Goal: Task Accomplishment & Management: Use online tool/utility

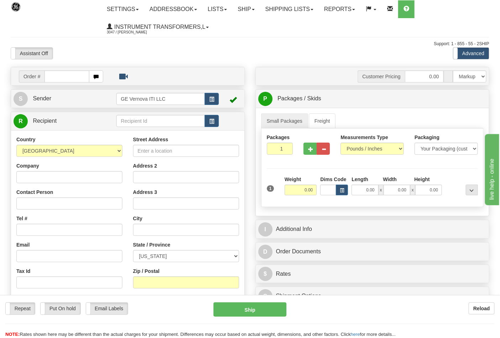
click at [61, 77] on input "text" at bounding box center [67, 77] width 45 height 12
type input "86703479"
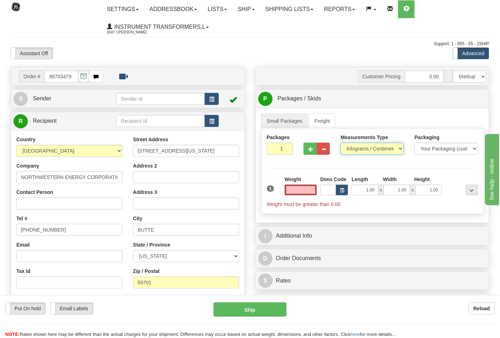
type input "0.00"
click at [364, 152] on select "Pounds / Inches Kilograms / Centimeters" at bounding box center [372, 149] width 63 height 12
select select "0"
click at [341, 143] on select "Pounds / Inches Kilograms / Centimeters" at bounding box center [372, 149] width 63 height 12
click at [386, 150] on select "Pounds / Inches Kilograms / Centimeters" at bounding box center [372, 149] width 63 height 12
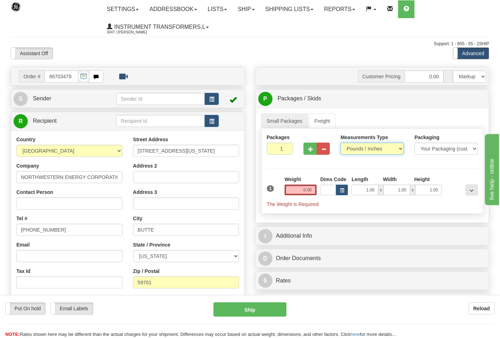
click at [341, 143] on select "Pounds / Inches Kilograms / Centimeters" at bounding box center [372, 149] width 63 height 12
click at [313, 191] on input "0.00" at bounding box center [301, 190] width 32 height 11
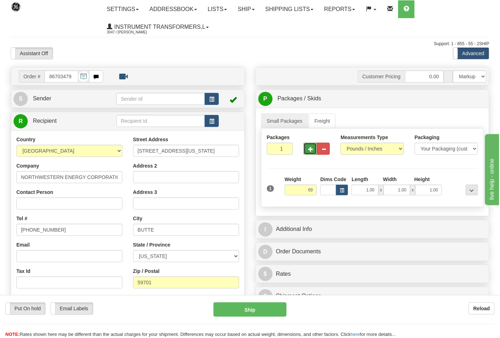
type input "69.00"
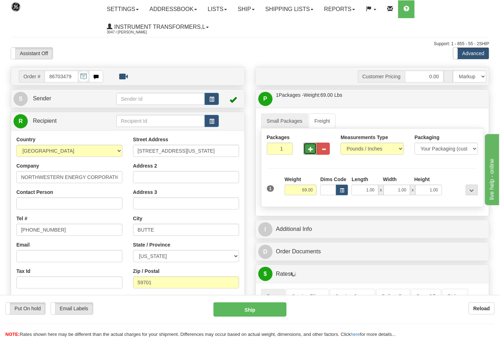
click at [311, 145] on button "button" at bounding box center [310, 149] width 13 height 12
click at [311, 148] on span "button" at bounding box center [310, 149] width 5 height 5
type input "3"
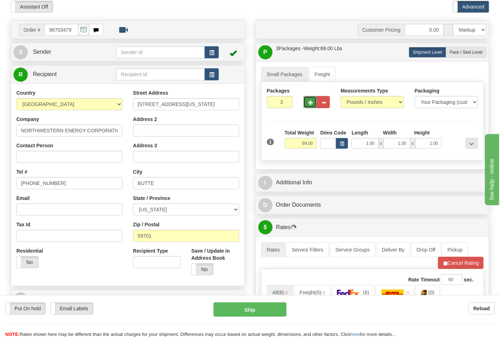
scroll to position [119, 0]
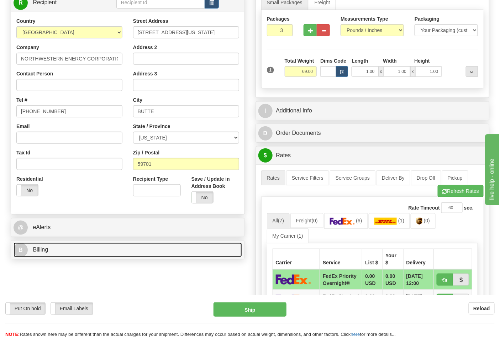
click at [46, 249] on span "Billing" at bounding box center [40, 250] width 15 height 6
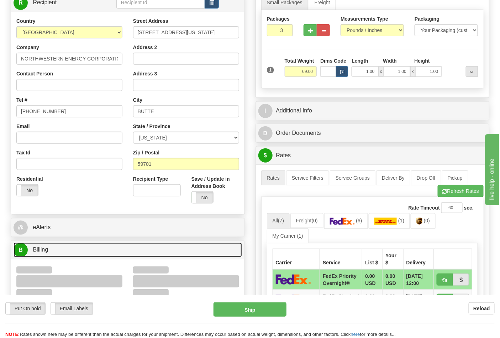
scroll to position [158, 0]
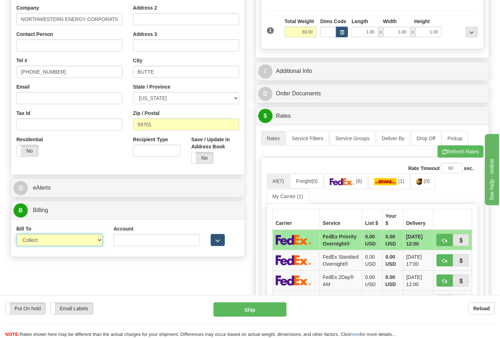
click at [67, 244] on select "Sender Recipient Third Party Collect" at bounding box center [59, 240] width 87 height 12
select select "2"
click at [16, 235] on select "Sender Recipient Third Party Collect" at bounding box center [59, 240] width 87 height 12
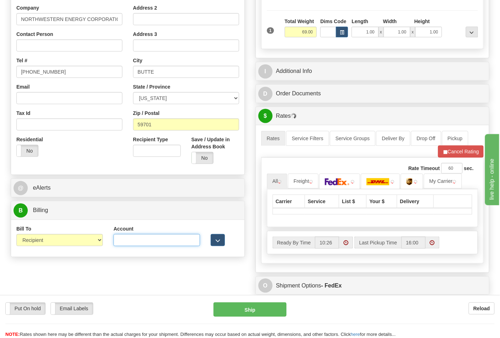
click at [144, 244] on input "Account" at bounding box center [157, 240] width 87 height 12
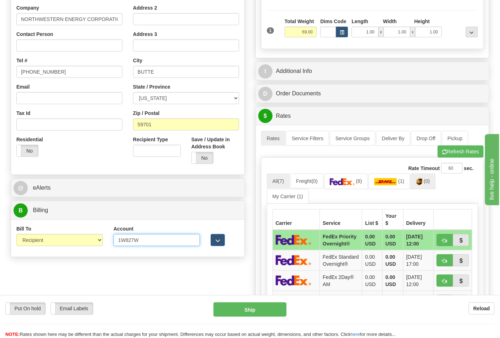
type input "1W827W"
click at [421, 184] on img at bounding box center [420, 181] width 6 height 7
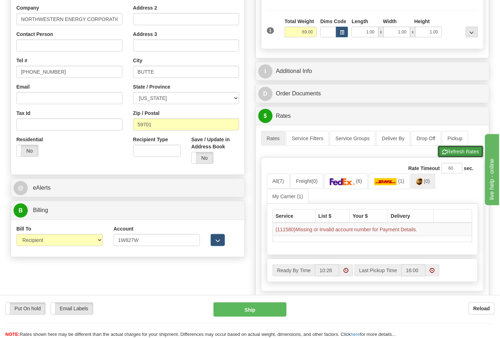
click at [448, 150] on button "Refresh Rates" at bounding box center [461, 152] width 46 height 12
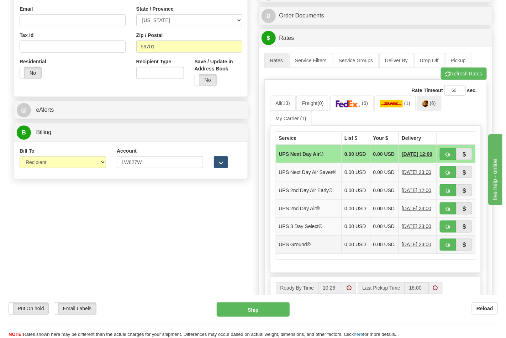
scroll to position [237, 0]
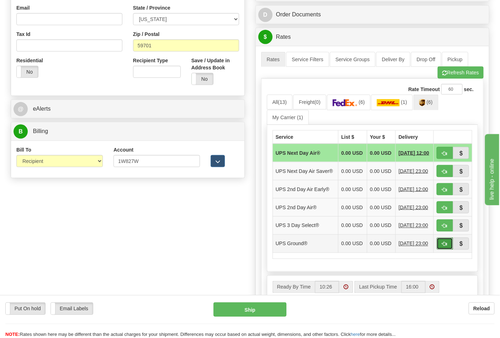
click at [447, 247] on span "button" at bounding box center [445, 244] width 5 height 5
type input "03"
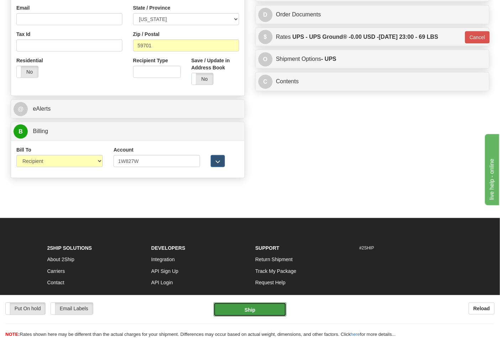
click at [275, 311] on button "Ship" at bounding box center [250, 310] width 73 height 14
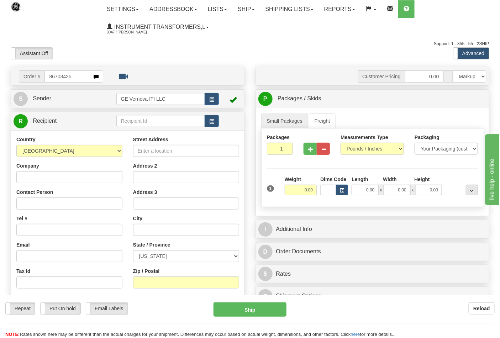
type input "86703425"
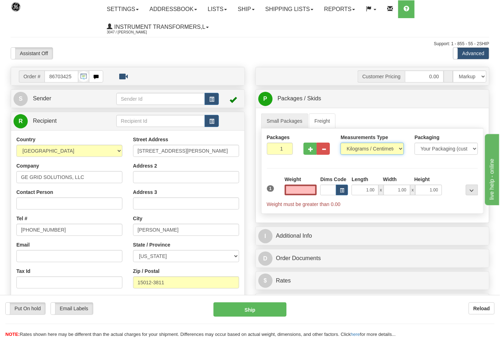
type input "0.00"
click at [384, 147] on select "Pounds / Inches Kilograms / Centimeters" at bounding box center [372, 149] width 63 height 12
select select "0"
click at [341, 143] on select "Pounds / Inches Kilograms / Centimeters" at bounding box center [372, 149] width 63 height 12
click at [307, 194] on input "0.00" at bounding box center [301, 190] width 32 height 11
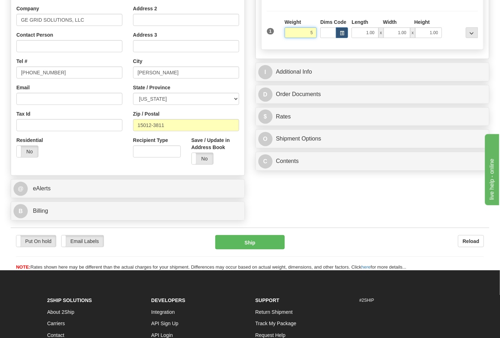
scroll to position [158, 0]
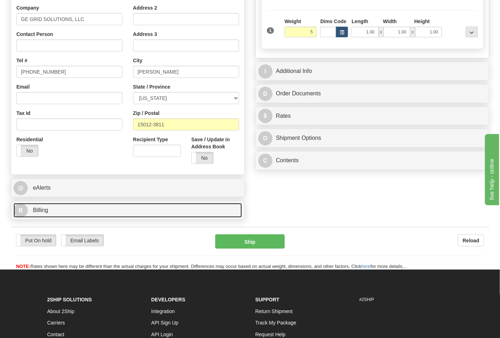
type input "5.00"
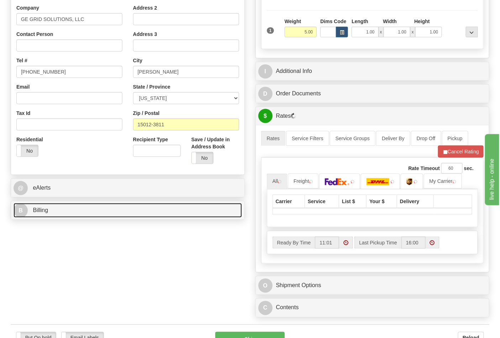
click at [63, 212] on link "B Billing" at bounding box center [128, 210] width 229 height 15
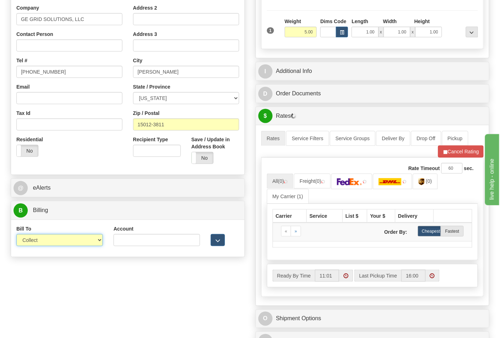
click at [80, 241] on select "Sender Recipient Third Party Collect" at bounding box center [59, 240] width 87 height 12
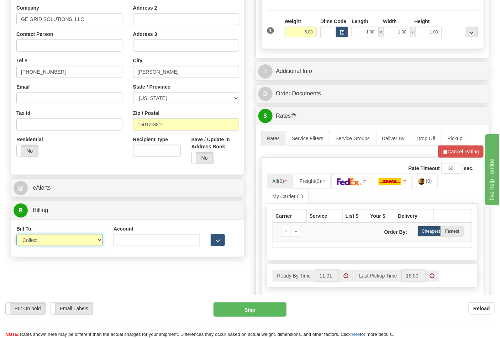
select select "2"
click at [16, 235] on select "Sender Recipient Third Party Collect" at bounding box center [59, 240] width 87 height 12
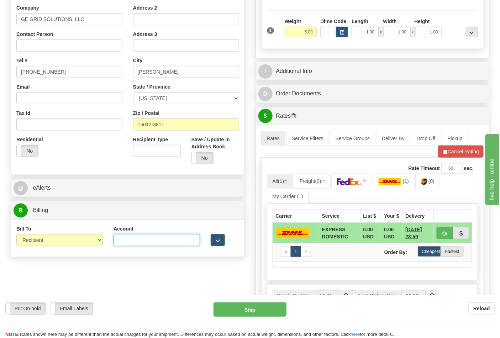
click at [129, 244] on input "Account" at bounding box center [157, 240] width 87 height 12
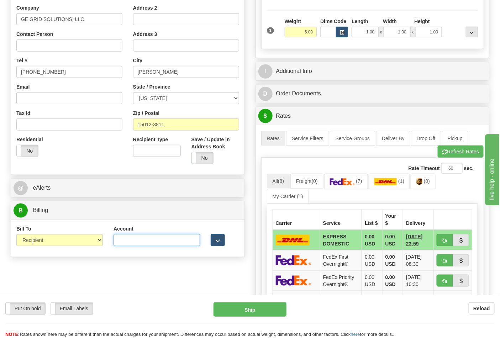
click at [147, 240] on input "Account" at bounding box center [157, 240] width 87 height 12
paste input "160294132"
type input "160294132"
click at [356, 187] on link "(7)" at bounding box center [346, 181] width 44 height 15
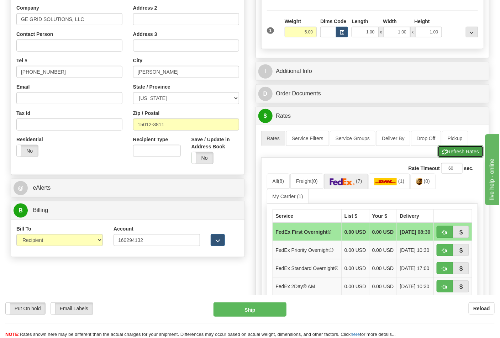
click at [460, 154] on button "Refresh Rates" at bounding box center [461, 152] width 46 height 12
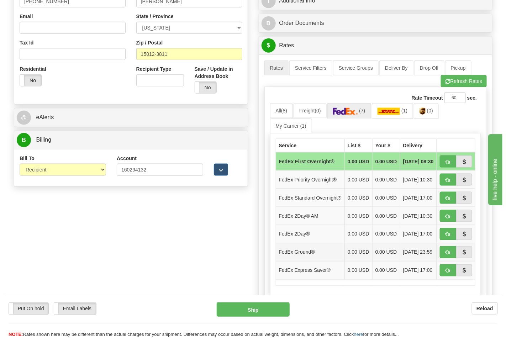
scroll to position [237, 0]
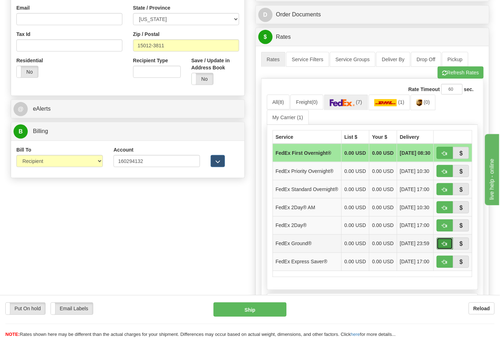
click at [449, 250] on button "button" at bounding box center [445, 244] width 16 height 12
type input "92"
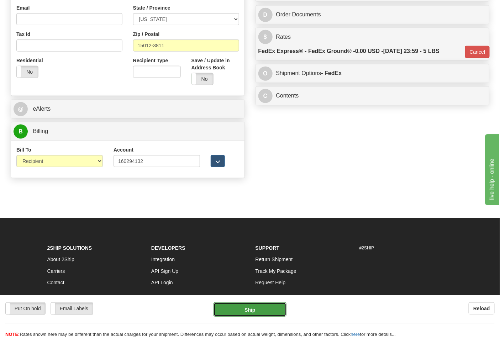
click at [278, 311] on button "Ship" at bounding box center [250, 310] width 73 height 14
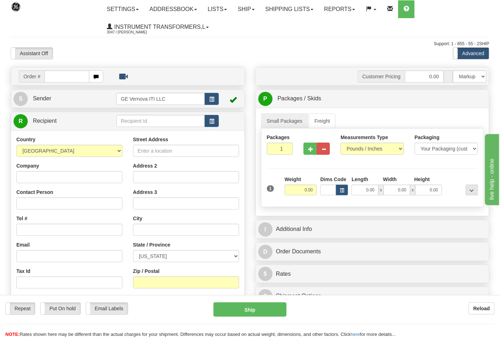
click at [73, 76] on input "text" at bounding box center [67, 77] width 45 height 12
type input "86703441"
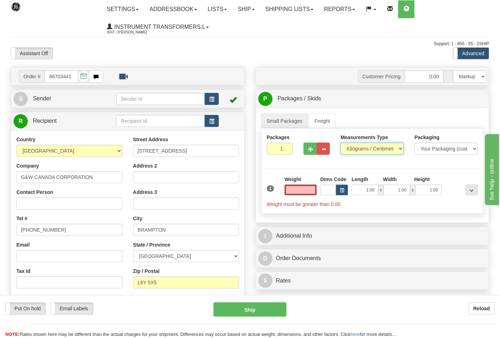
type input "0.00"
click at [392, 145] on select "Pounds / Inches Kilograms / Centimeters" at bounding box center [372, 149] width 63 height 12
select select "0"
click at [341, 143] on select "Pounds / Inches Kilograms / Centimeters" at bounding box center [372, 149] width 63 height 12
click at [312, 191] on input "0.00" at bounding box center [301, 190] width 32 height 11
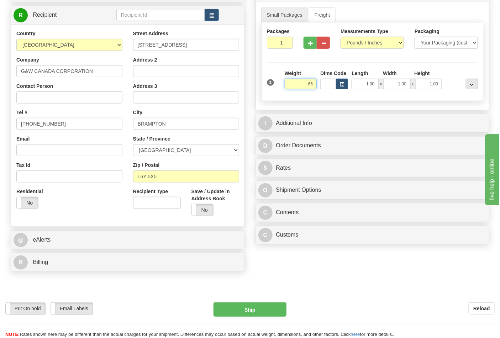
scroll to position [119, 0]
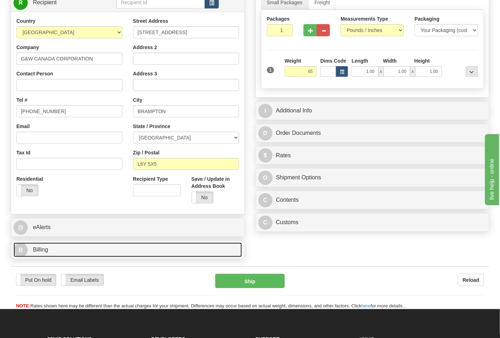
type input "65.00"
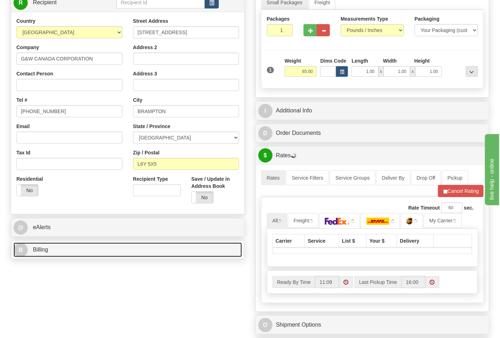
click at [134, 248] on link "B Billing" at bounding box center [128, 250] width 229 height 15
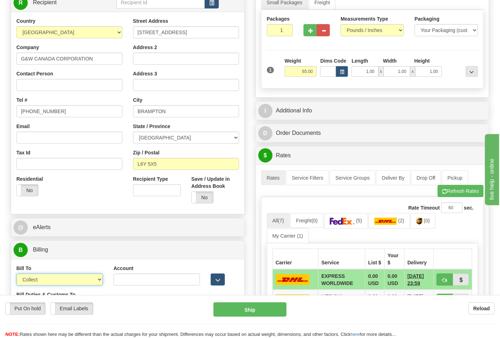
click at [88, 281] on select "Sender Recipient Third Party Collect" at bounding box center [59, 280] width 87 height 12
select select "2"
click at [16, 275] on select "Sender Recipient Third Party Collect" at bounding box center [59, 280] width 87 height 12
click at [128, 286] on input "Account" at bounding box center [157, 280] width 87 height 12
paste input "115877321"
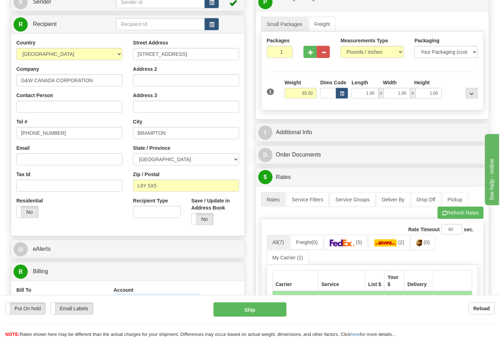
scroll to position [79, 0]
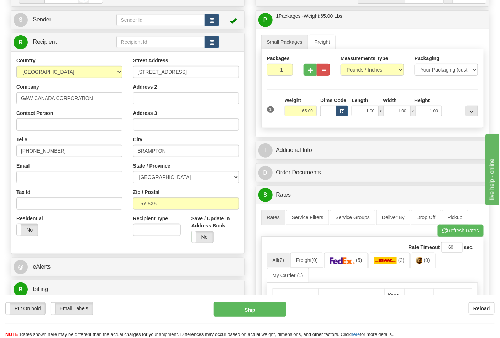
type input "115877321"
click at [387, 70] on select "Pounds / Inches Kilograms / Centimeters" at bounding box center [372, 70] width 63 height 12
click at [341, 64] on select "Pounds / Inches Kilograms / Centimeters" at bounding box center [372, 70] width 63 height 12
click at [308, 69] on span "button" at bounding box center [310, 70] width 5 height 5
type input "2"
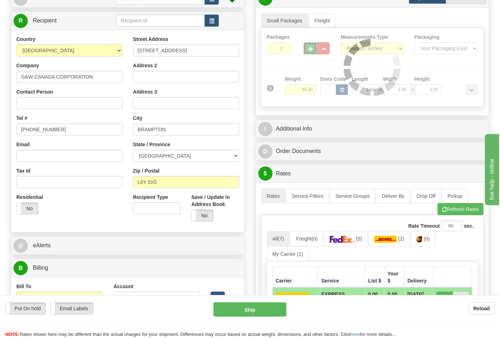
scroll to position [119, 0]
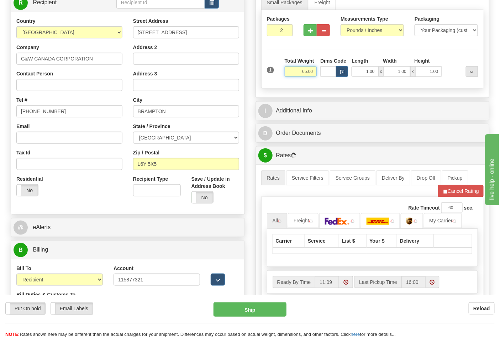
drag, startPoint x: 298, startPoint y: 74, endPoint x: 316, endPoint y: 73, distance: 17.8
click at [316, 73] on input "65.00" at bounding box center [301, 71] width 32 height 11
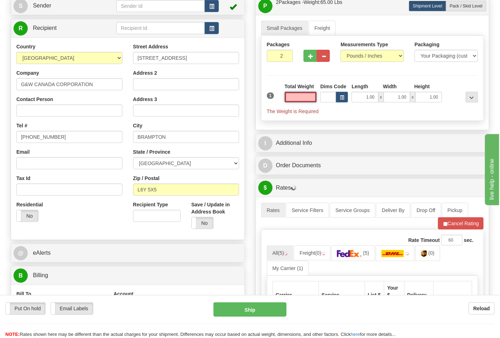
scroll to position [79, 0]
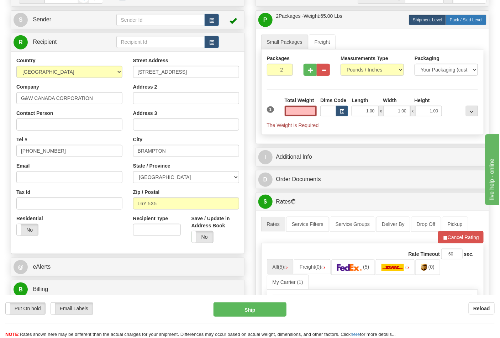
type input "0.00"
click at [472, 21] on span "Pack / Skid Level" at bounding box center [466, 19] width 33 height 5
radio input "true"
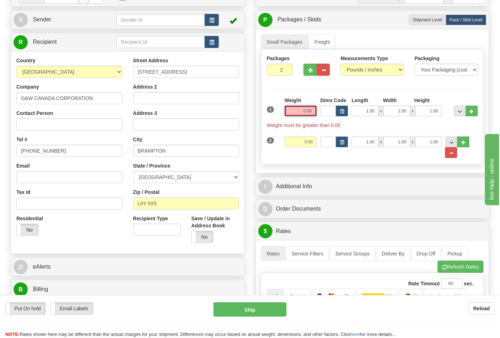
click at [308, 113] on input "0.00" at bounding box center [301, 111] width 32 height 11
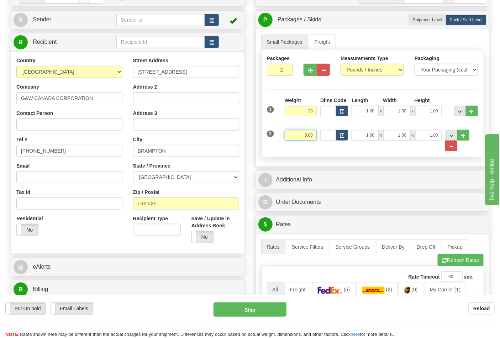
type input "38.00"
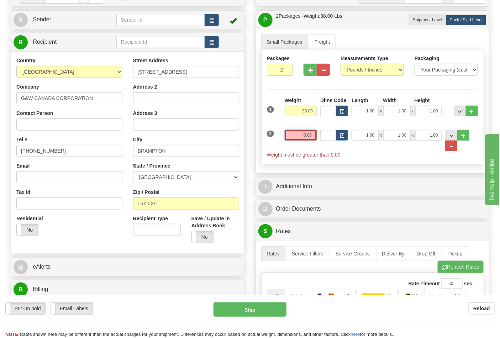
click at [312, 137] on input "0.00" at bounding box center [301, 135] width 32 height 11
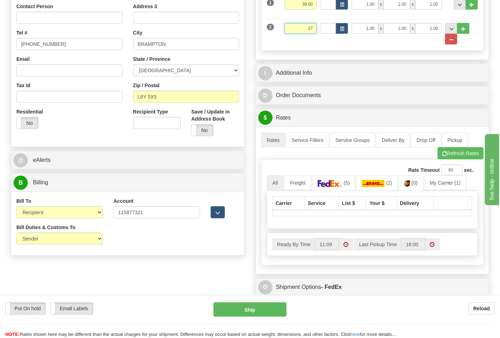
scroll to position [198, 0]
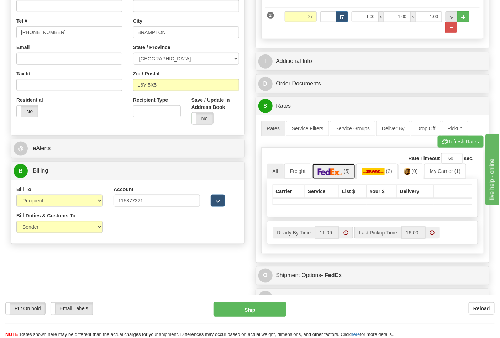
type input "27.00"
click at [330, 170] on img at bounding box center [337, 171] width 25 height 7
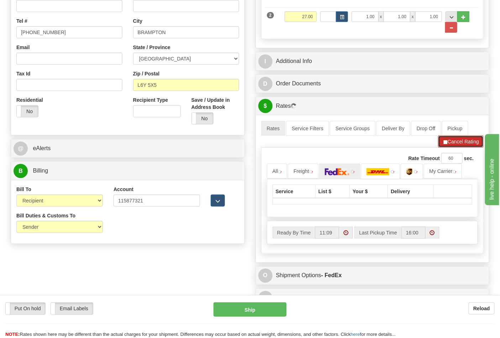
click at [462, 142] on button "Cancel Rating" at bounding box center [461, 142] width 46 height 12
click at [462, 142] on button "Refresh Rates" at bounding box center [461, 142] width 46 height 12
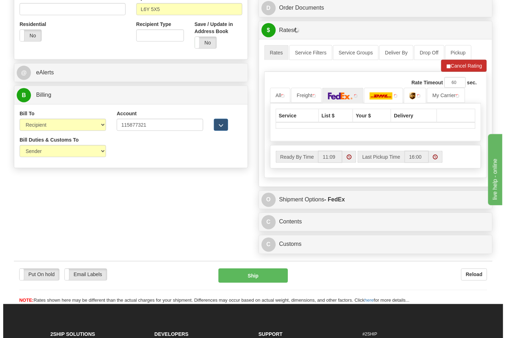
scroll to position [277, 0]
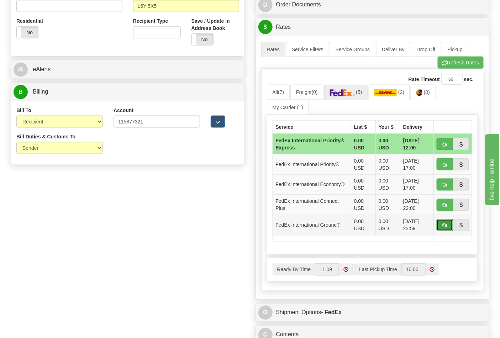
click at [440, 224] on button "button" at bounding box center [445, 225] width 16 height 12
type input "92"
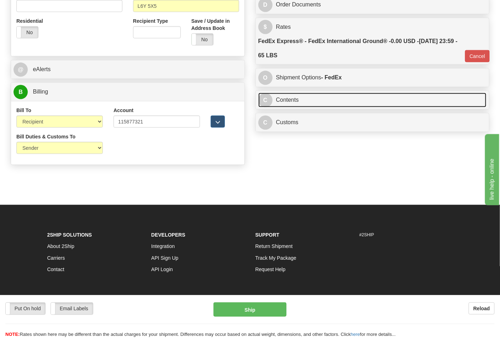
click at [306, 104] on link "C Contents" at bounding box center [373, 100] width 229 height 15
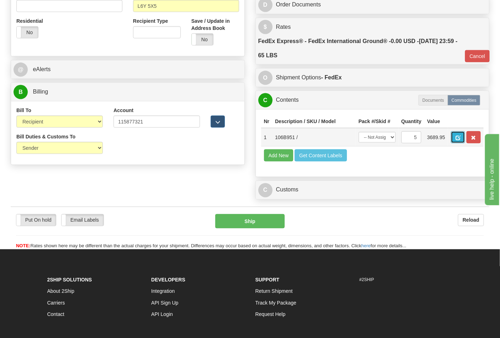
click at [461, 140] on span "button" at bounding box center [458, 138] width 5 height 5
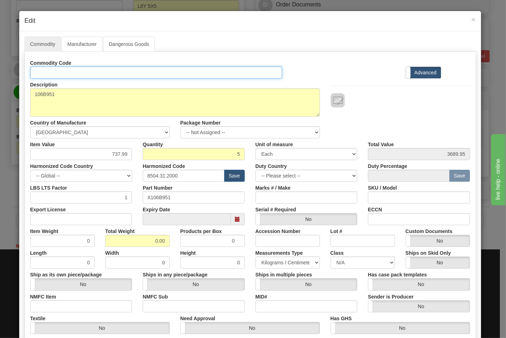
click at [104, 75] on input "Id" at bounding box center [156, 73] width 253 height 12
type input "TRANSFORMERS"
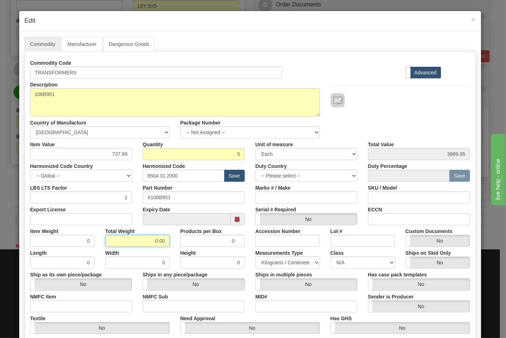
drag, startPoint x: 152, startPoint y: 245, endPoint x: 162, endPoint y: 246, distance: 10.0
click at [162, 246] on input "0.00" at bounding box center [137, 241] width 64 height 12
type input "65"
type input "13.0000"
click at [50, 218] on input "Export License" at bounding box center [81, 219] width 102 height 12
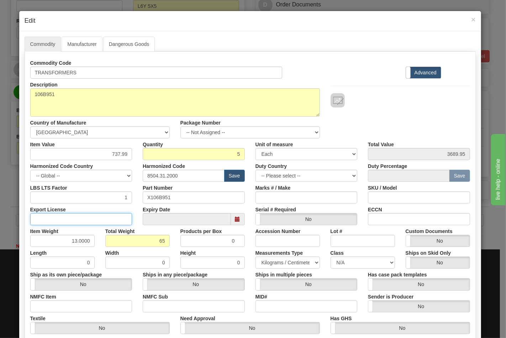
type input "NLR"
click at [395, 219] on input "ECCN" at bounding box center [419, 219] width 102 height 12
type input "EAR99"
click at [107, 307] on input "NMFC Item" at bounding box center [81, 307] width 102 height 12
type input "63170"
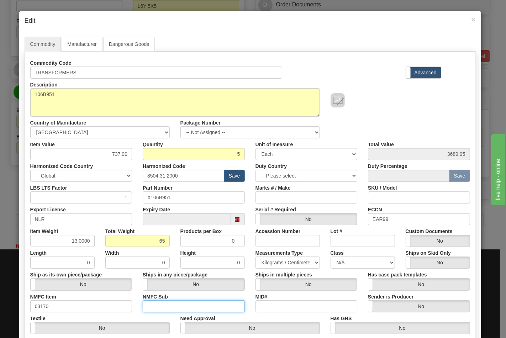
click at [155, 302] on input "NMFC Sub" at bounding box center [194, 307] width 102 height 12
type input "4"
click at [347, 264] on select "N/A 50.0 55.0 60.0 65.0 70.0 85.0 92.5 100.0 125.0 175.0 250.0 300.0 400.0" at bounding box center [363, 263] width 64 height 12
select select "70.0"
click at [331, 257] on select "N/A 50.0 55.0 60.0 65.0 70.0 85.0 92.5 100.0 125.0 175.0 250.0 300.0 400.0" at bounding box center [363, 263] width 64 height 12
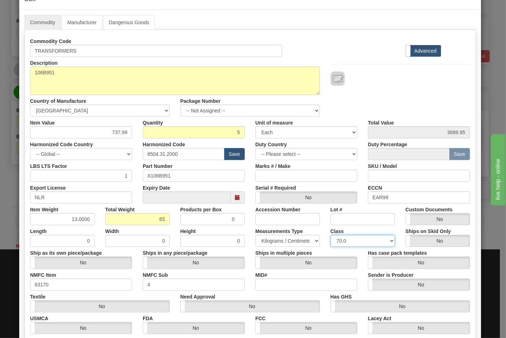
scroll to position [102, 0]
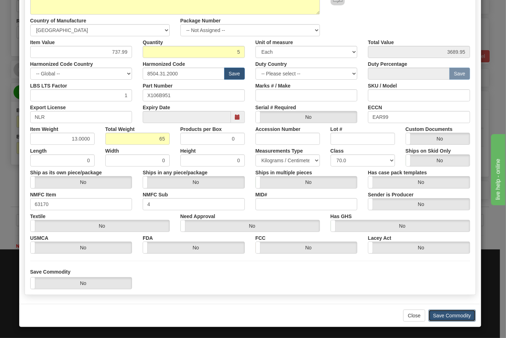
click at [449, 315] on button "Save Commodity" at bounding box center [452, 316] width 47 height 12
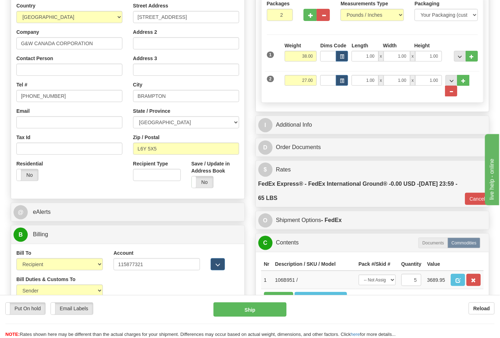
scroll to position [79, 0]
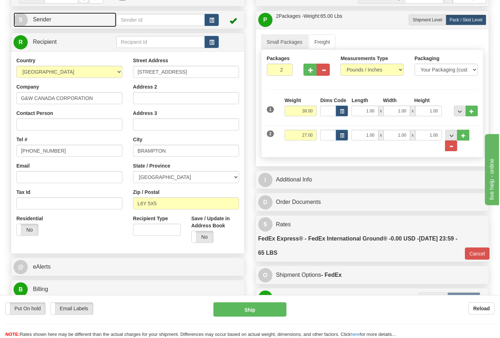
click at [65, 22] on link "S Sender" at bounding box center [65, 19] width 103 height 15
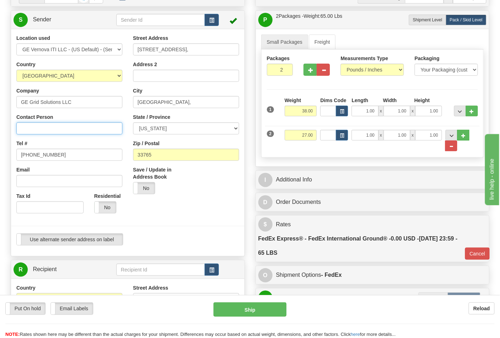
click at [54, 131] on input "Contact Person" at bounding box center [69, 129] width 106 height 12
type input "Nephtali Linares"
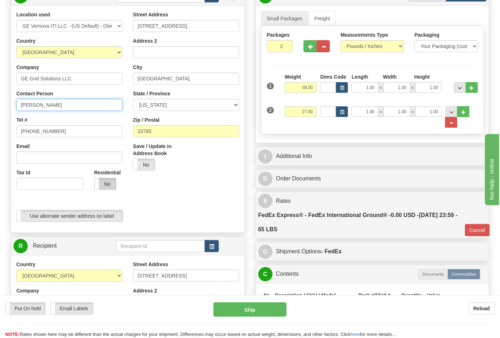
scroll to position [198, 0]
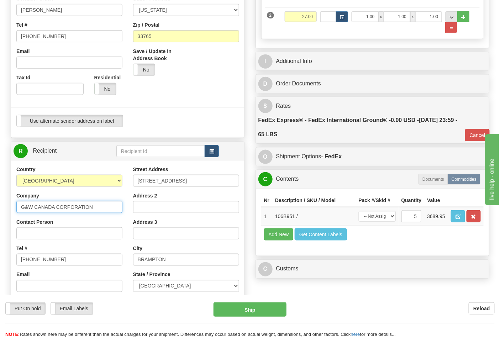
drag, startPoint x: 20, startPoint y: 208, endPoint x: 110, endPoint y: 209, distance: 89.8
click at [110, 209] on input "G&W CANADA CORPORATION" at bounding box center [69, 207] width 106 height 12
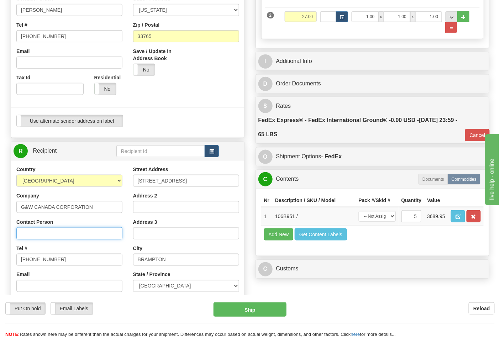
click at [54, 234] on input "Contact Person" at bounding box center [69, 234] width 106 height 12
paste input "G&W CANADA CORPORATION"
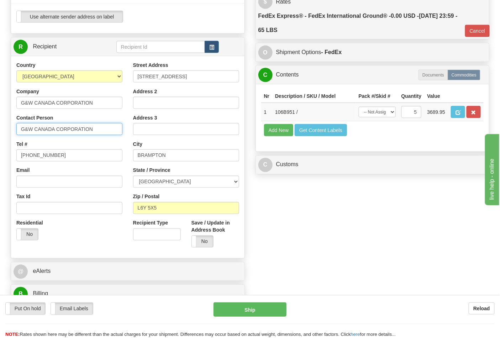
scroll to position [316, 0]
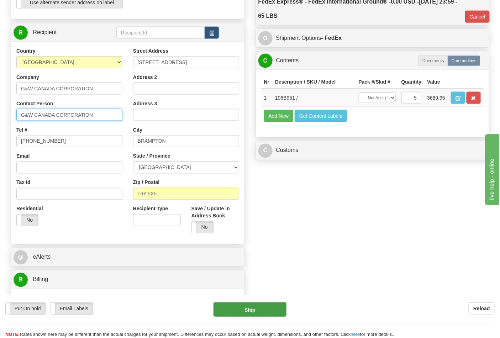
type input "G&W CANADA CORPORATION"
click at [254, 305] on button "Ship" at bounding box center [250, 310] width 73 height 14
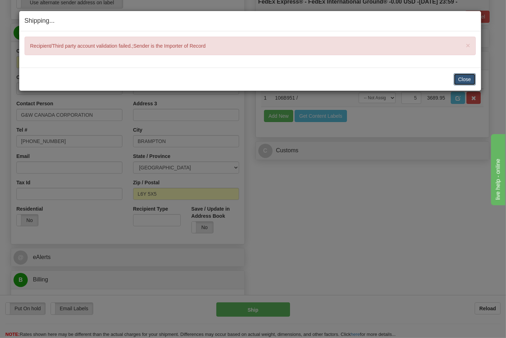
click at [471, 80] on button "Close" at bounding box center [465, 79] width 22 height 12
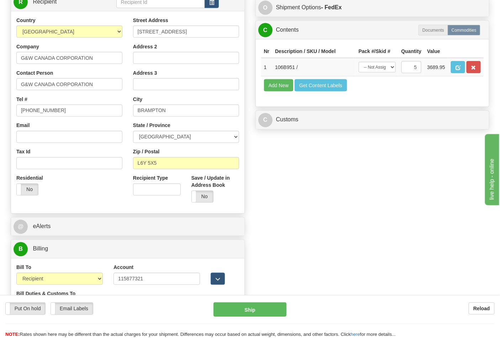
scroll to position [356, 0]
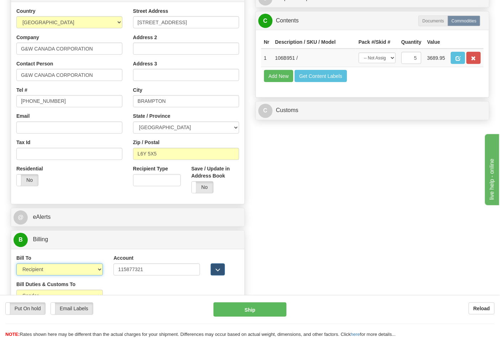
click at [49, 272] on select "Sender Recipient Third Party Collect" at bounding box center [59, 270] width 87 height 12
select select "4"
click at [16, 265] on select "Sender Recipient Third Party Collect" at bounding box center [59, 270] width 87 height 12
type input "92"
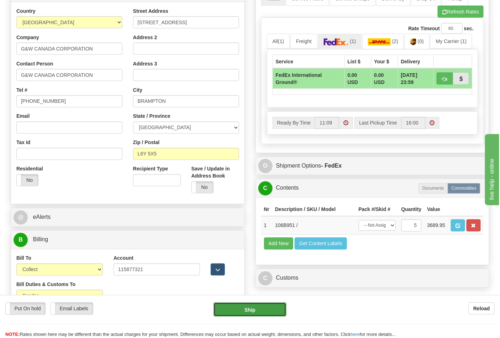
click at [250, 307] on button "Ship" at bounding box center [250, 310] width 73 height 14
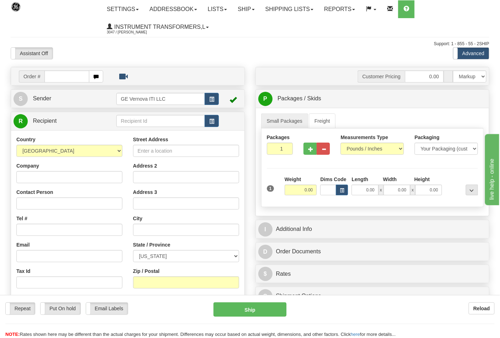
click at [48, 78] on input "text" at bounding box center [67, 77] width 45 height 12
type input "86703432"
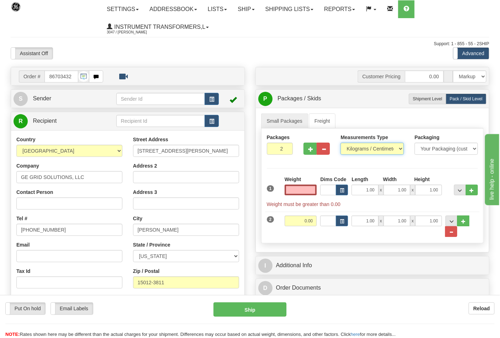
type input "0.00"
click at [358, 150] on select "Pounds / Inches Kilograms / Centimeters" at bounding box center [372, 149] width 63 height 12
select select "0"
click at [341, 143] on select "Pounds / Inches Kilograms / Centimeters" at bounding box center [372, 149] width 63 height 12
click at [304, 191] on input "0.00" at bounding box center [301, 190] width 32 height 11
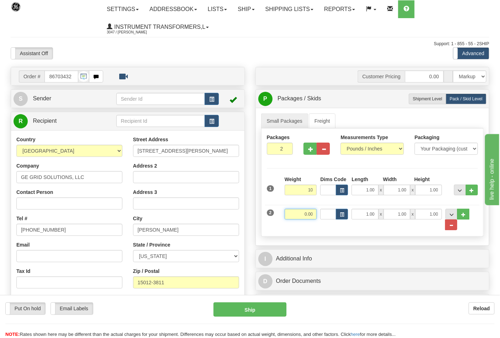
type input "10.00"
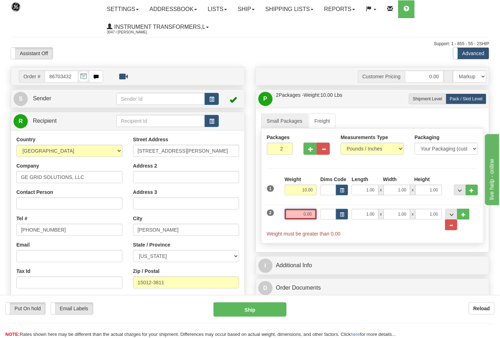
click at [312, 215] on input "0.00" at bounding box center [301, 214] width 32 height 11
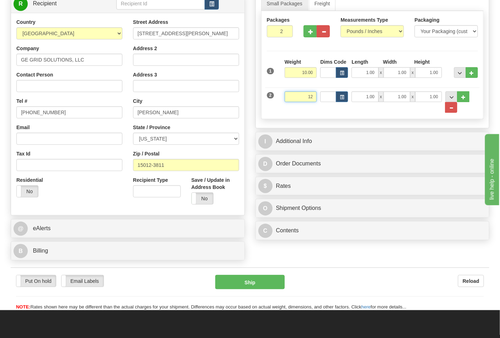
scroll to position [119, 0]
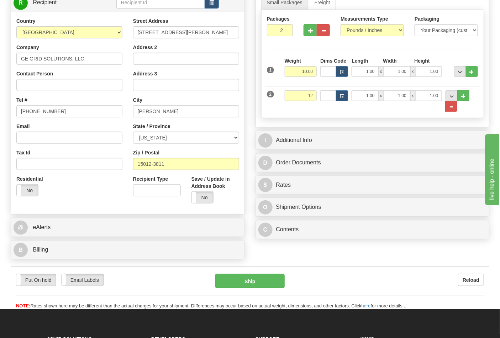
type input "12.00"
click at [83, 259] on div "B Billing" at bounding box center [128, 250] width 234 height 18
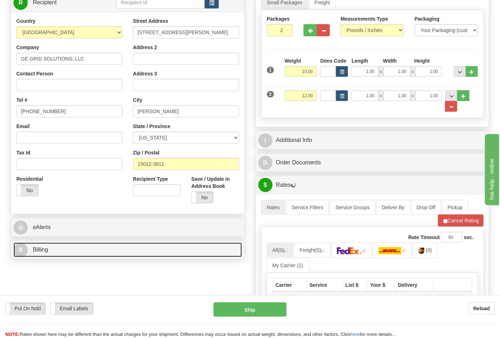
click at [50, 253] on link "B Billing" at bounding box center [128, 250] width 229 height 15
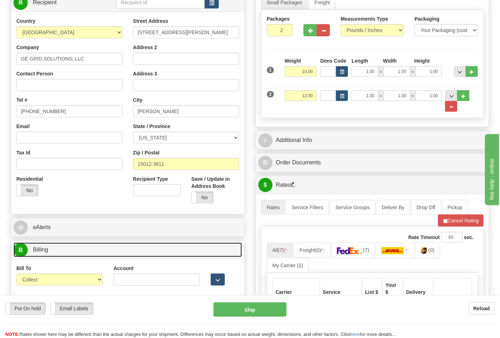
scroll to position [198, 0]
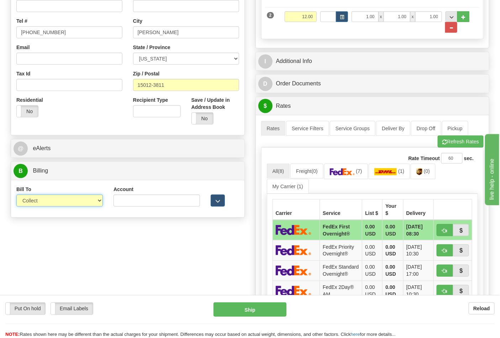
click at [98, 201] on select "Sender Recipient Third Party Collect" at bounding box center [59, 201] width 87 height 12
select select "2"
click at [16, 196] on select "Sender Recipient Third Party Collect" at bounding box center [59, 201] width 87 height 12
click at [152, 198] on input "Account" at bounding box center [157, 201] width 87 height 12
paste input "160294132"
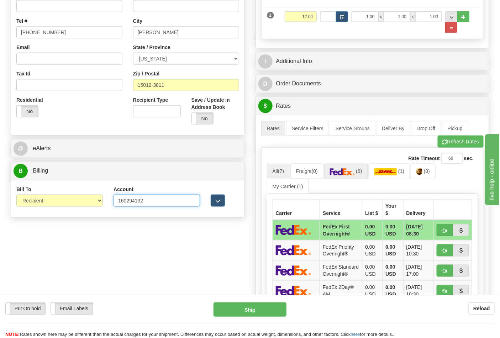
type input "160294132"
click at [362, 174] on span "(6)" at bounding box center [359, 171] width 6 height 6
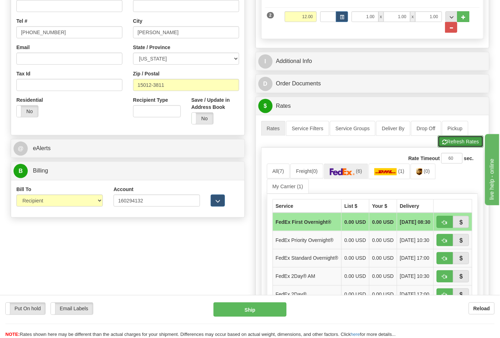
click at [447, 140] on button "Refresh Rates" at bounding box center [461, 142] width 46 height 12
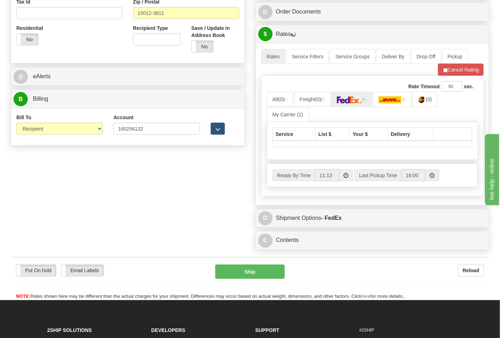
scroll to position [277, 0]
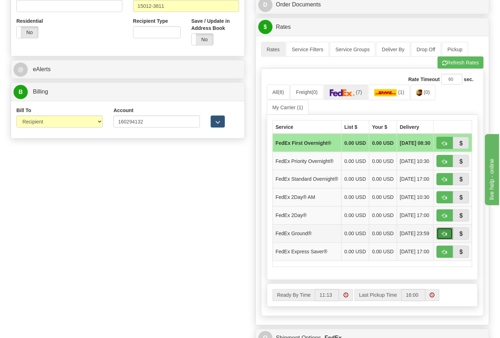
click at [443, 237] on span "button" at bounding box center [445, 234] width 5 height 5
type input "92"
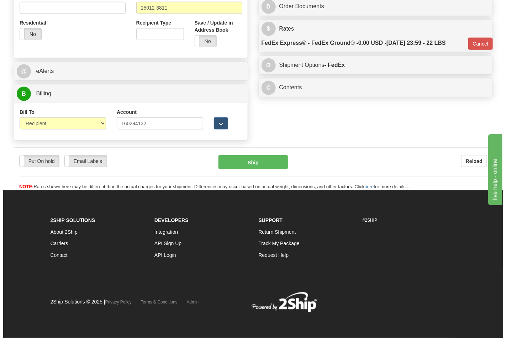
scroll to position [266, 0]
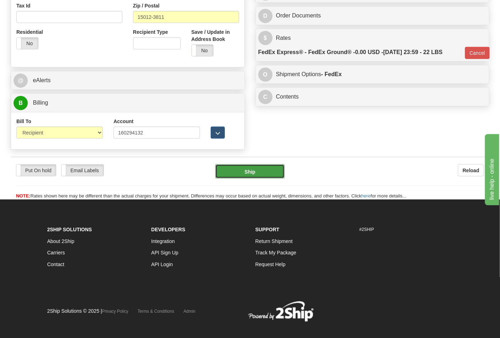
click at [247, 171] on button "Ship" at bounding box center [249, 172] width 69 height 14
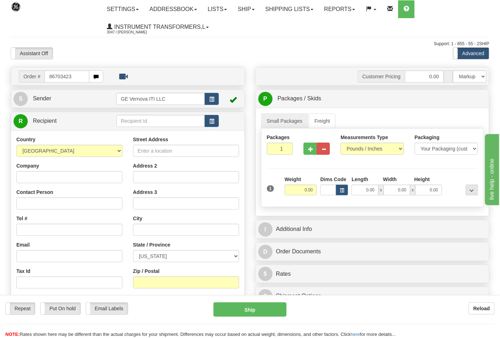
type input "86703423"
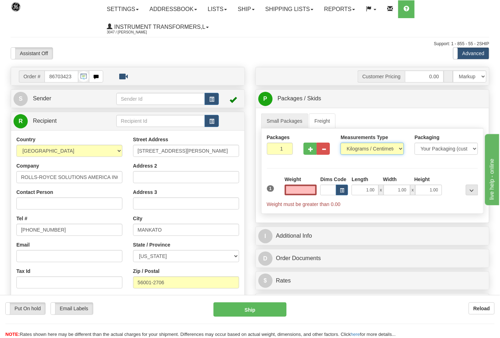
type input "0.00"
click at [389, 154] on select "Pounds / Inches Kilograms / Centimeters" at bounding box center [372, 149] width 63 height 12
select select "0"
click at [341, 143] on select "Pounds / Inches Kilograms / Centimeters" at bounding box center [372, 149] width 63 height 12
click at [313, 188] on input "0.00" at bounding box center [301, 190] width 32 height 11
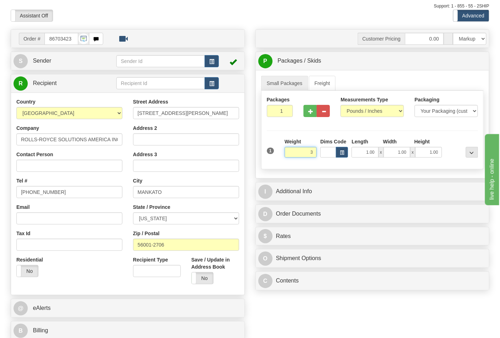
scroll to position [119, 0]
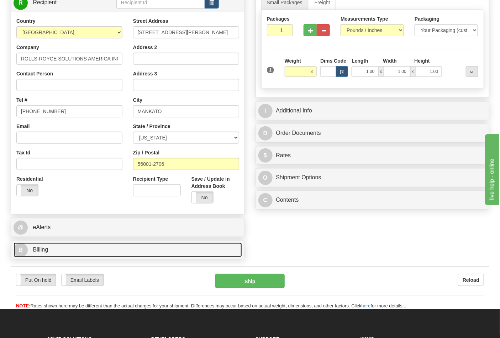
type input "3.00"
click at [66, 252] on link "B Billing" at bounding box center [128, 250] width 229 height 15
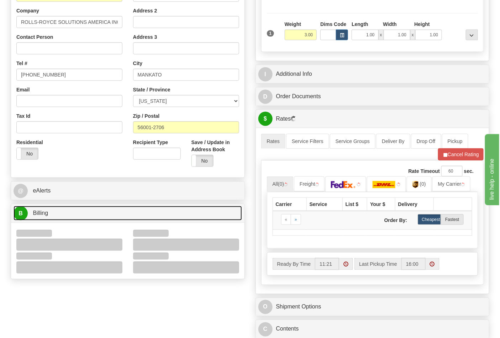
scroll to position [198, 0]
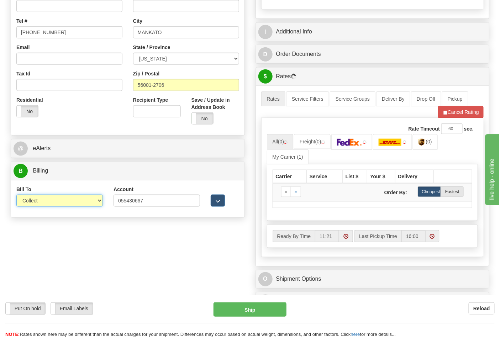
click at [94, 204] on select "Sender Recipient Third Party Collect" at bounding box center [59, 201] width 87 height 12
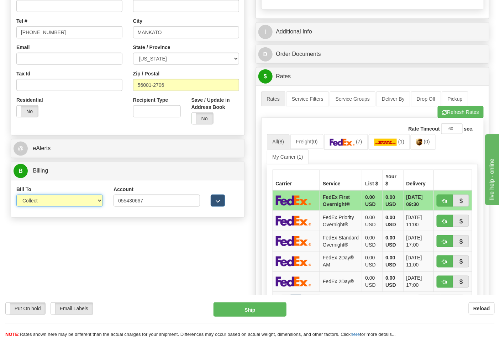
select select "2"
click at [16, 196] on select "Sender Recipient Third Party Collect" at bounding box center [59, 201] width 87 height 12
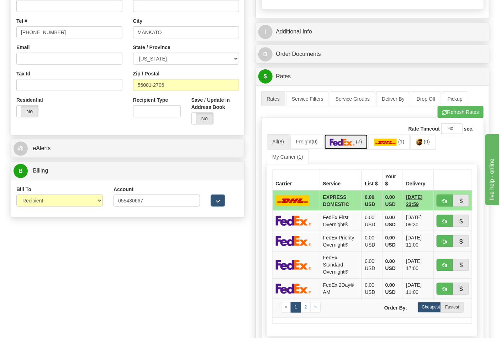
click at [362, 144] on span "(7)" at bounding box center [359, 142] width 6 height 6
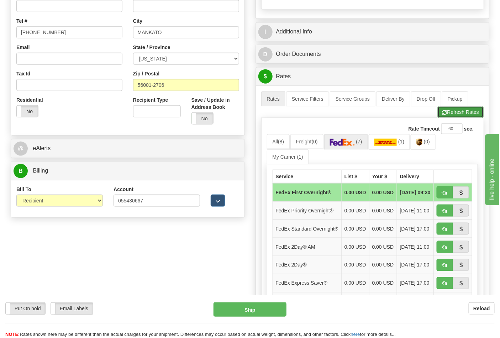
click at [447, 114] on button "Refresh Rates" at bounding box center [461, 112] width 46 height 12
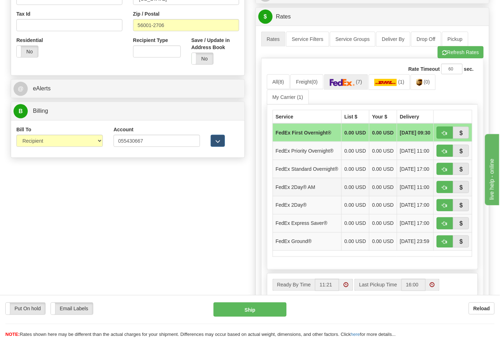
scroll to position [277, 0]
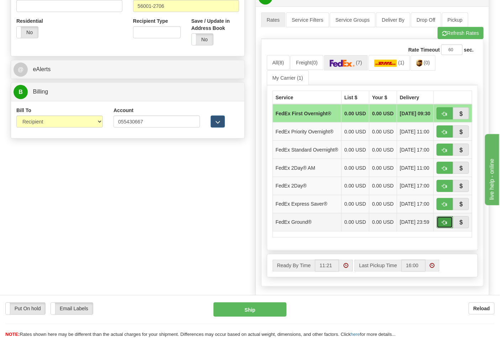
click at [446, 225] on span "button" at bounding box center [445, 223] width 5 height 5
type input "92"
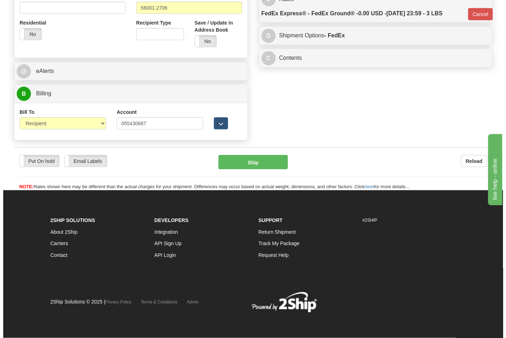
scroll to position [266, 0]
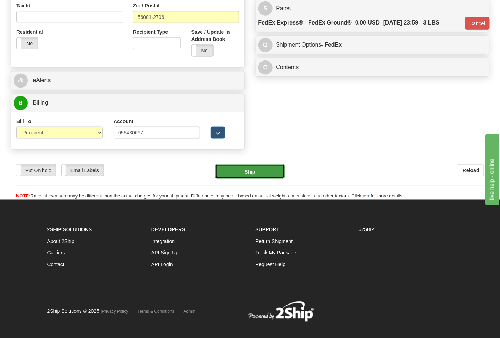
click at [266, 175] on button "Ship" at bounding box center [249, 172] width 69 height 14
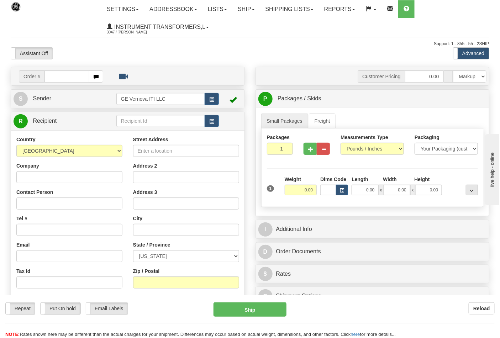
click at [72, 79] on input "text" at bounding box center [67, 77] width 45 height 12
type input "86703424"
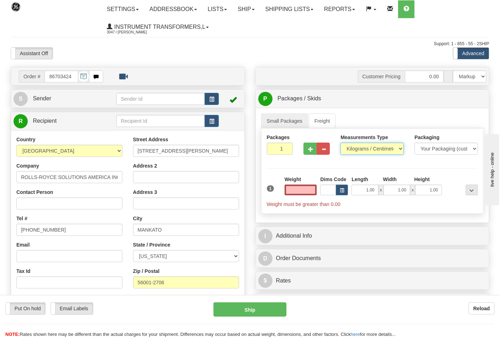
type input "0.00"
click at [360, 152] on select "Pounds / Inches Kilograms / Centimeters" at bounding box center [372, 149] width 63 height 12
select select "0"
click at [341, 143] on select "Pounds / Inches Kilograms / Centimeters" at bounding box center [372, 149] width 63 height 12
click at [308, 192] on input "0.00" at bounding box center [301, 190] width 32 height 11
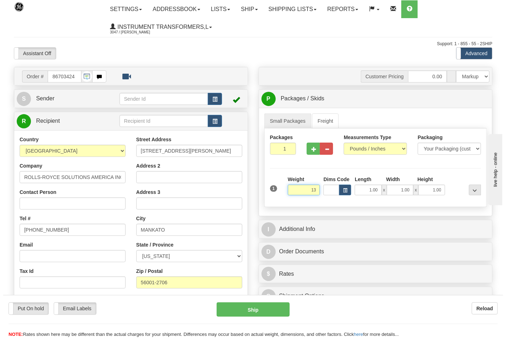
scroll to position [228, 0]
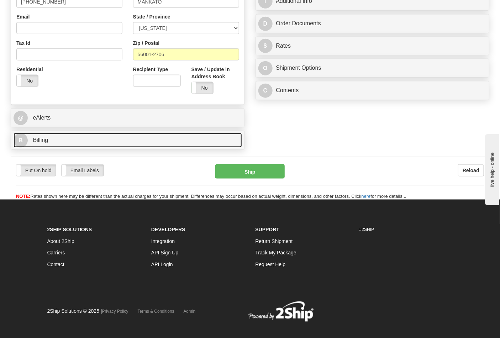
type input "13.00"
click at [127, 141] on link "B Billing" at bounding box center [128, 140] width 229 height 15
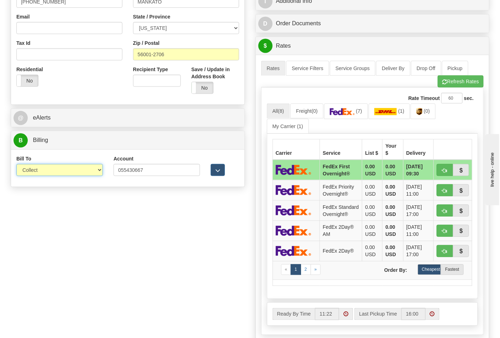
click at [71, 172] on select "Sender Recipient Third Party Collect" at bounding box center [59, 170] width 87 height 12
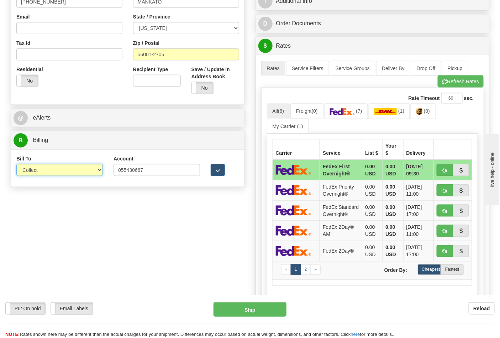
select select "2"
click at [16, 165] on select "Sender Recipient Third Party Collect" at bounding box center [59, 170] width 87 height 12
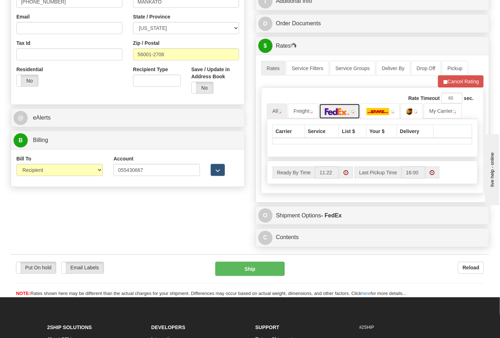
click at [332, 117] on link at bounding box center [339, 111] width 41 height 15
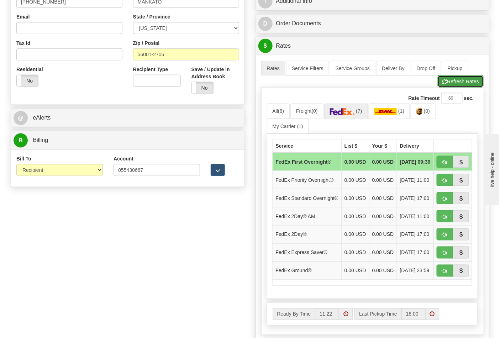
click at [454, 86] on button "Refresh Rates" at bounding box center [461, 82] width 46 height 12
click at [443, 274] on span "button" at bounding box center [445, 271] width 5 height 5
type input "92"
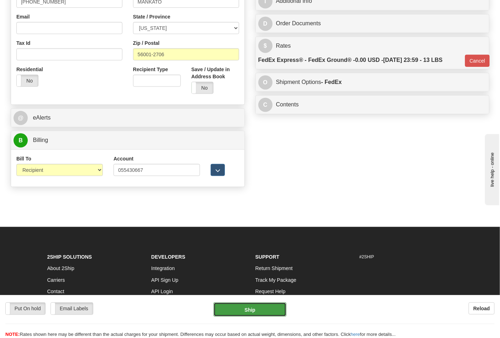
click at [248, 303] on button "Ship" at bounding box center [250, 310] width 73 height 14
